Goal: Transaction & Acquisition: Purchase product/service

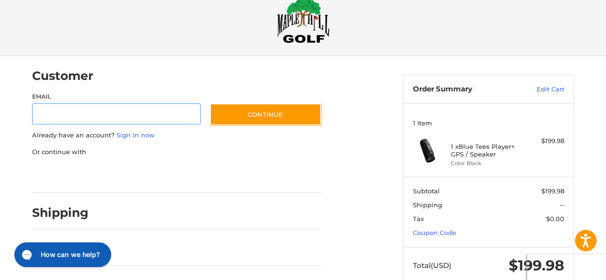
scroll to position [51, 0]
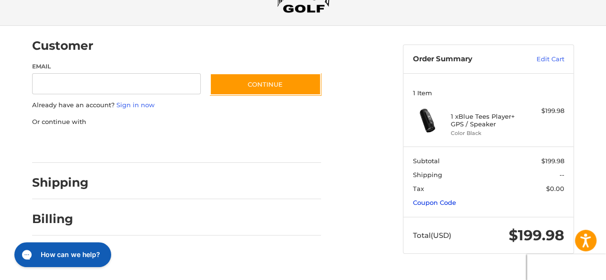
click at [423, 202] on link "Coupon Code" at bounding box center [434, 203] width 43 height 8
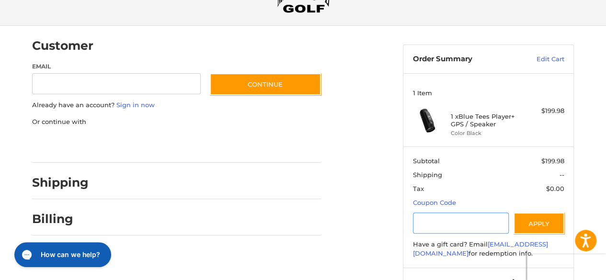
click at [437, 216] on input "Gift Certificate or Coupon Code" at bounding box center [461, 224] width 96 height 22
type input "*********"
click at [543, 221] on button "Apply" at bounding box center [539, 224] width 51 height 22
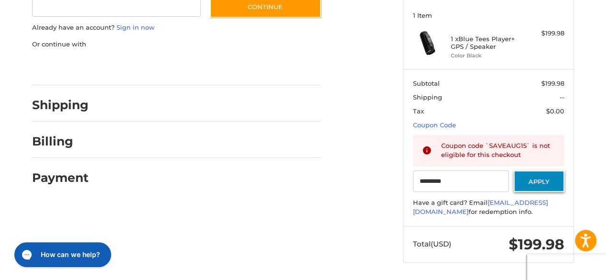
scroll to position [128, 0]
click at [537, 176] on button "Apply" at bounding box center [539, 182] width 51 height 22
